Goal: Navigation & Orientation: Find specific page/section

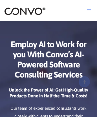
scroll to position [2662, 0]
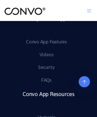
scroll to position [407, 0]
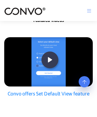
click at [25, 11] on img at bounding box center [24, 11] width 41 height 9
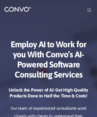
scroll to position [74, 0]
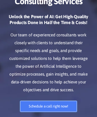
click at [48, 112] on link "Schedule a call right now!" at bounding box center [48, 106] width 57 height 11
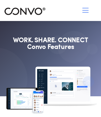
scroll to position [3188, 0]
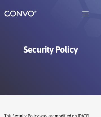
click at [20, 13] on img at bounding box center [20, 13] width 32 height 7
